Goal: Transaction & Acquisition: Obtain resource

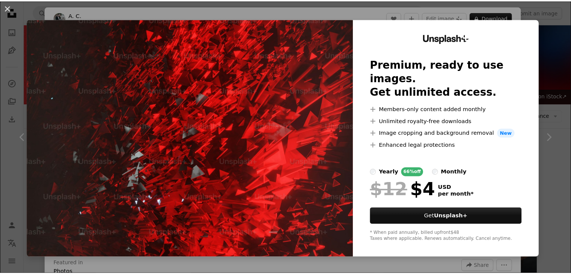
scroll to position [826, 0]
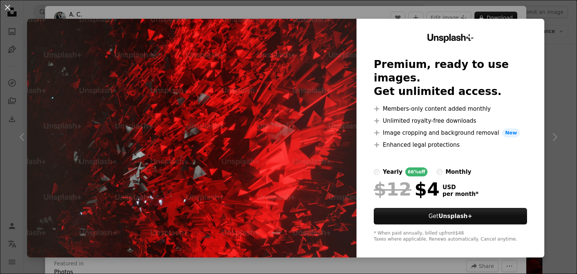
click at [571, 51] on html "**********" at bounding box center [288, 131] width 577 height 1915
click at [414, 4] on div "An X shape Unsplash+ Premium, ready to use images. Get unlimited access. A plus…" at bounding box center [288, 137] width 577 height 274
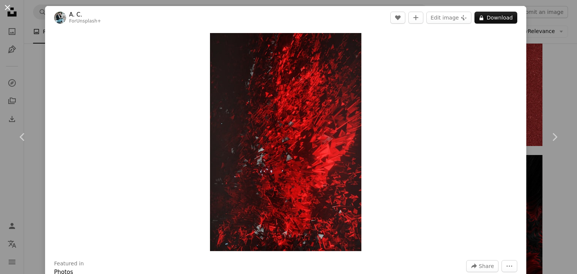
click at [5, 7] on button "An X shape" at bounding box center [7, 7] width 9 height 9
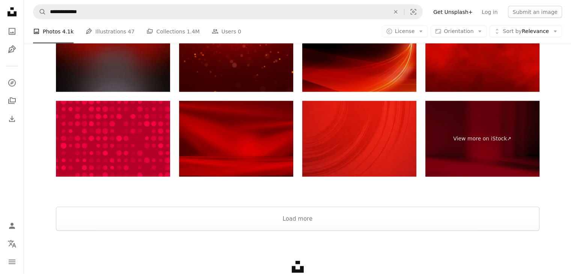
scroll to position [1614, 0]
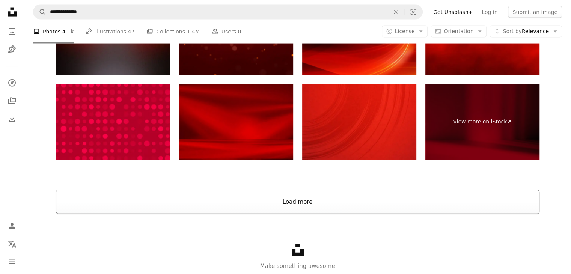
click at [283, 208] on button "Load more" at bounding box center [298, 202] width 484 height 24
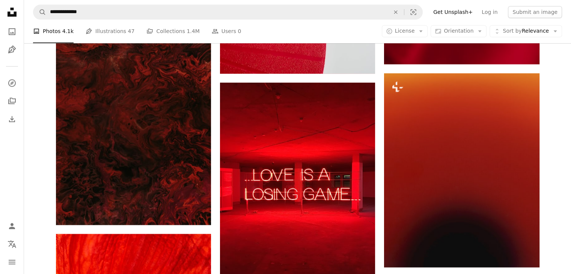
scroll to position [3867, 0]
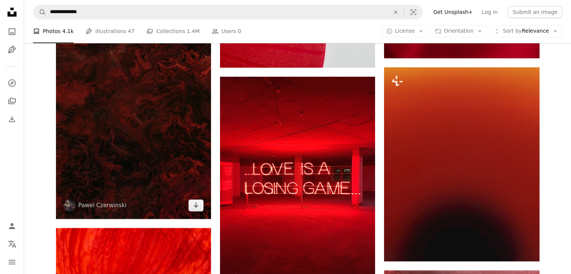
click at [136, 117] on img at bounding box center [133, 102] width 155 height 233
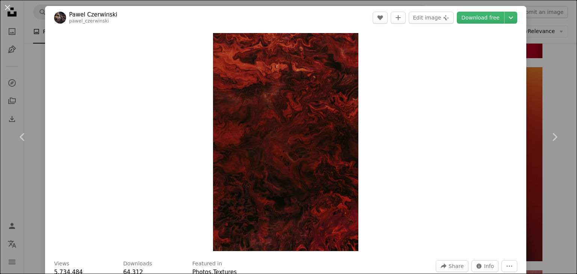
click at [543, 23] on div "An X shape Chevron left Chevron right [PERSON_NAME] pawel_czerwinski A heart A …" at bounding box center [288, 137] width 577 height 274
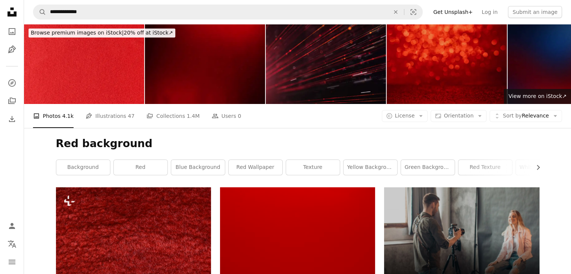
click at [447, 70] on img at bounding box center [447, 64] width 120 height 80
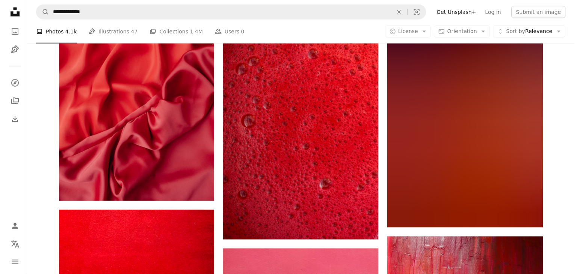
scroll to position [4655, 0]
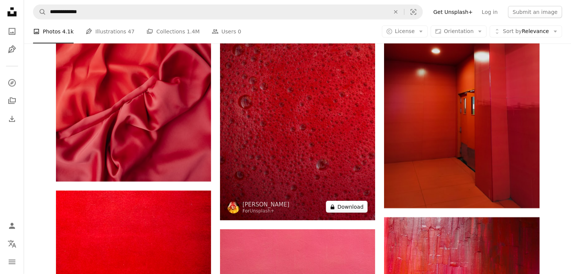
click at [348, 208] on button "A lock Download" at bounding box center [347, 207] width 42 height 12
